Goal: Task Accomplishment & Management: Use online tool/utility

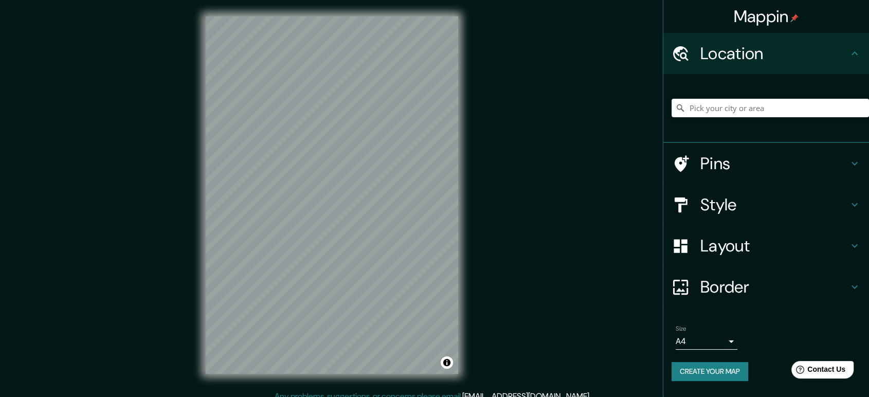
click at [756, 245] on h4 "Layout" at bounding box center [774, 245] width 148 height 21
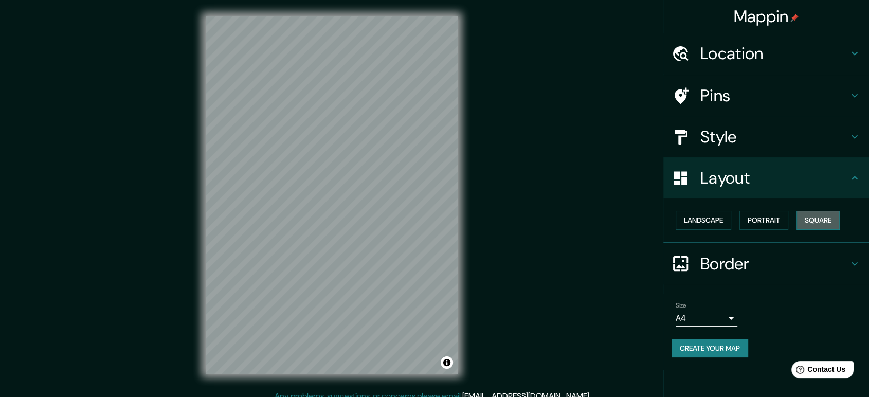
click at [819, 221] on button "Square" at bounding box center [817, 220] width 43 height 19
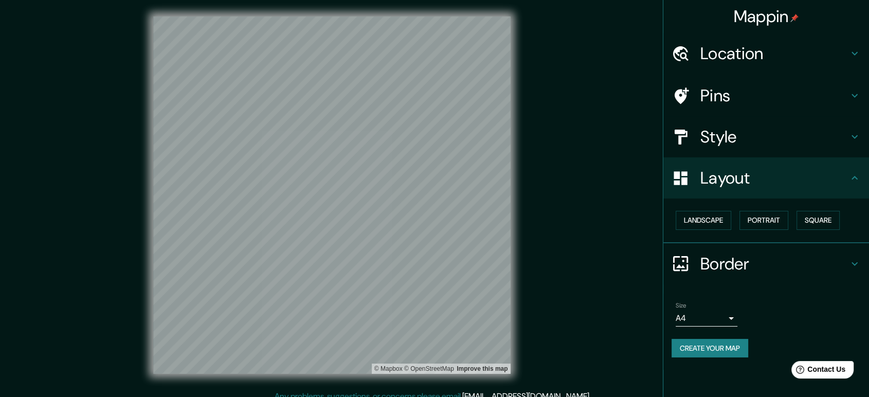
click at [734, 145] on h4 "Style" at bounding box center [774, 136] width 148 height 21
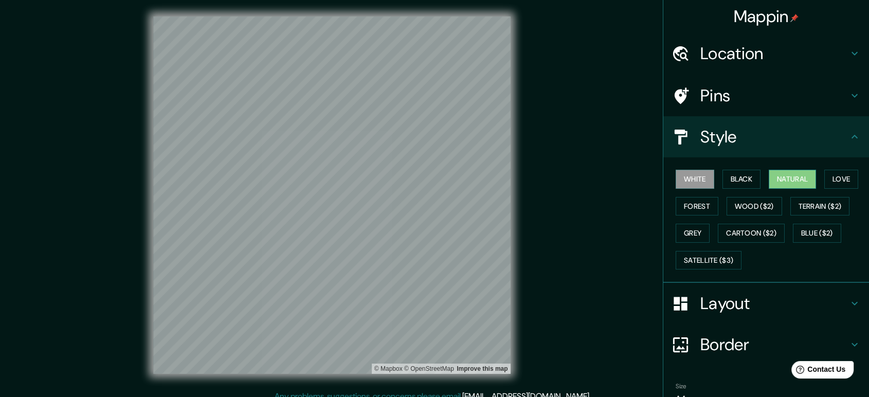
click at [777, 176] on button "Natural" at bounding box center [792, 179] width 47 height 19
click at [690, 229] on button "Grey" at bounding box center [693, 233] width 34 height 19
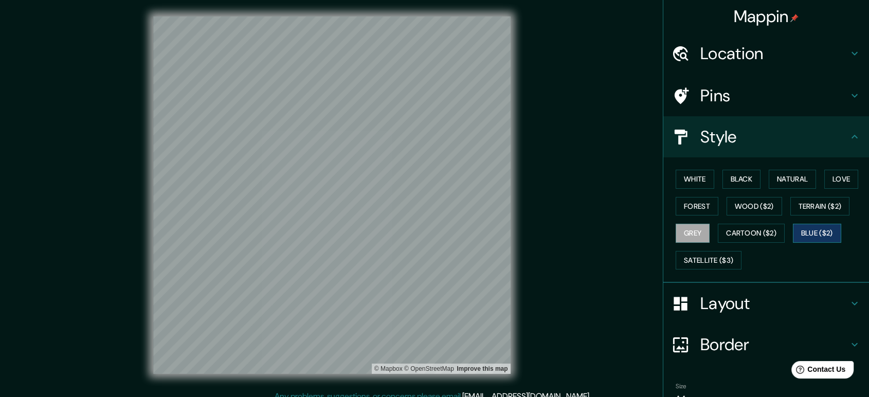
click at [815, 229] on button "Blue ($2)" at bounding box center [817, 233] width 48 height 19
click at [792, 205] on button "Terrain ($2)" at bounding box center [820, 206] width 60 height 19
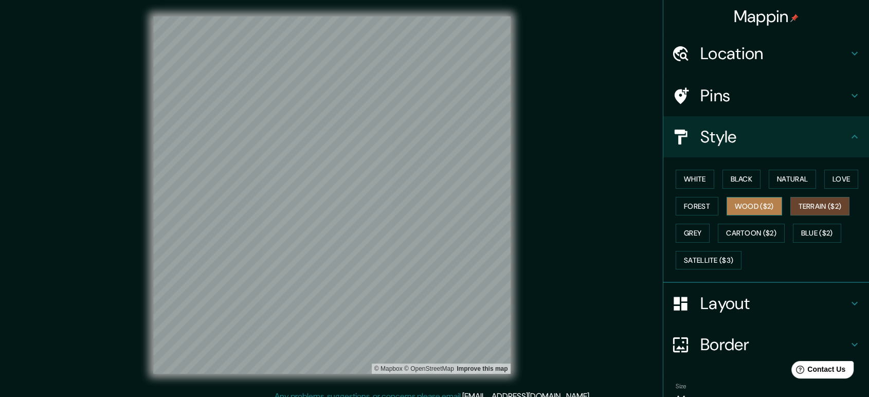
click at [762, 208] on button "Wood ($2)" at bounding box center [754, 206] width 56 height 19
click at [704, 208] on button "Forest" at bounding box center [697, 206] width 43 height 19
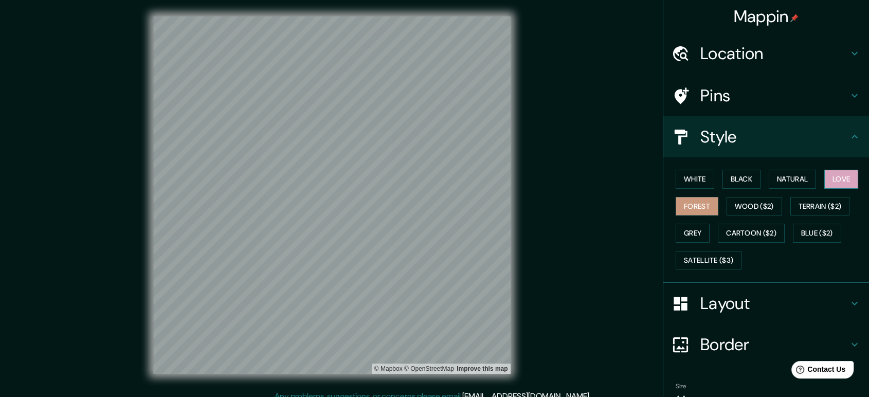
click at [824, 179] on button "Love" at bounding box center [841, 179] width 34 height 19
click at [795, 179] on button "Natural" at bounding box center [792, 179] width 47 height 19
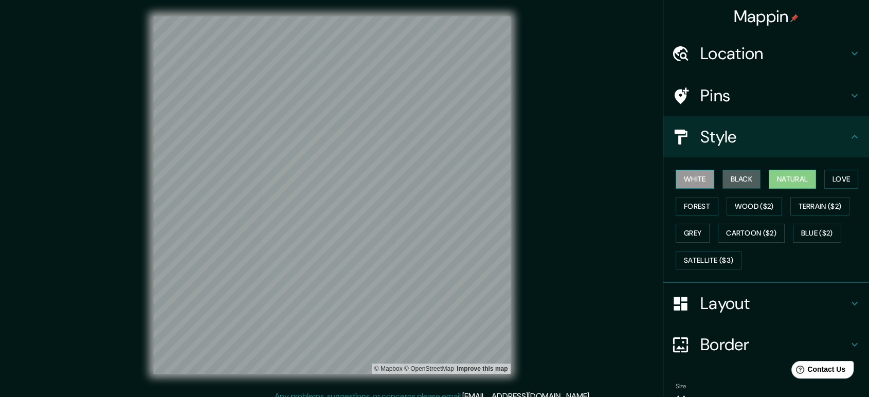
drag, startPoint x: 747, startPoint y: 181, endPoint x: 703, endPoint y: 184, distance: 44.3
click at [747, 181] on button "Black" at bounding box center [741, 179] width 39 height 19
click at [697, 184] on button "White" at bounding box center [695, 179] width 39 height 19
click at [812, 174] on div "White Black Natural Love Forest Wood ($2) Terrain ($2) Grey Cartoon ($2) Blue (…" at bounding box center [769, 220] width 197 height 108
click at [777, 181] on button "Natural" at bounding box center [792, 179] width 47 height 19
